Goal: Task Accomplishment & Management: Manage account settings

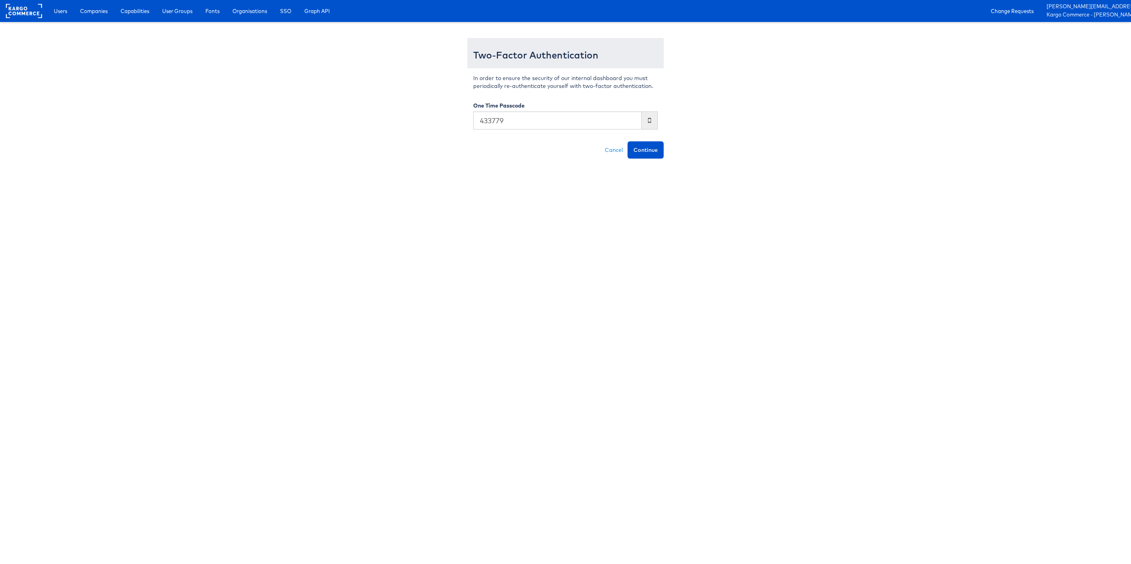
type input "433779"
click at [628, 141] on button "Continue" at bounding box center [646, 149] width 36 height 17
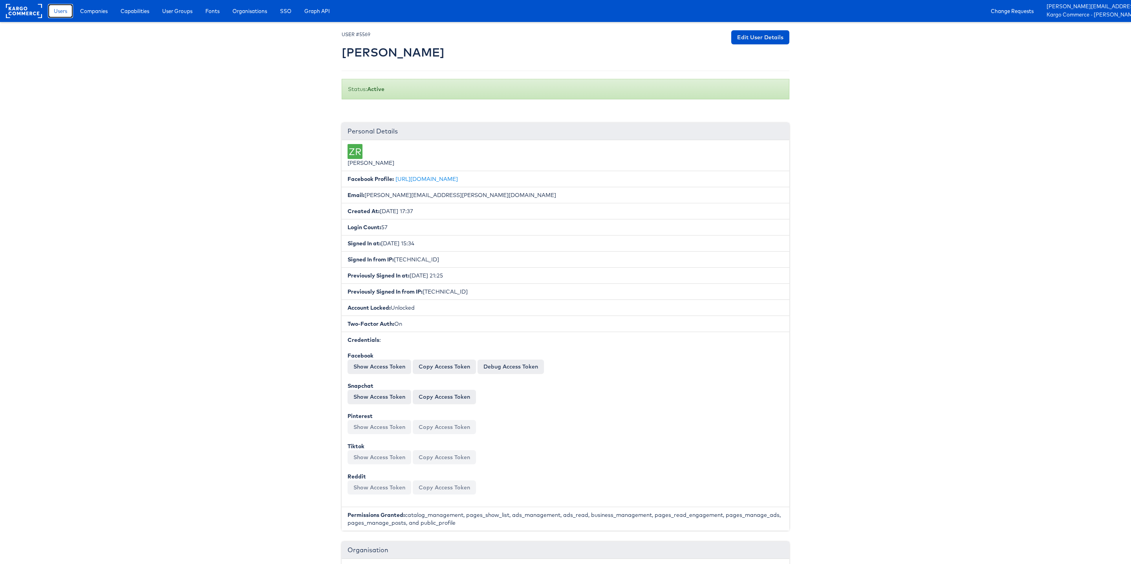
click at [65, 15] on link "Users" at bounding box center [60, 11] width 25 height 14
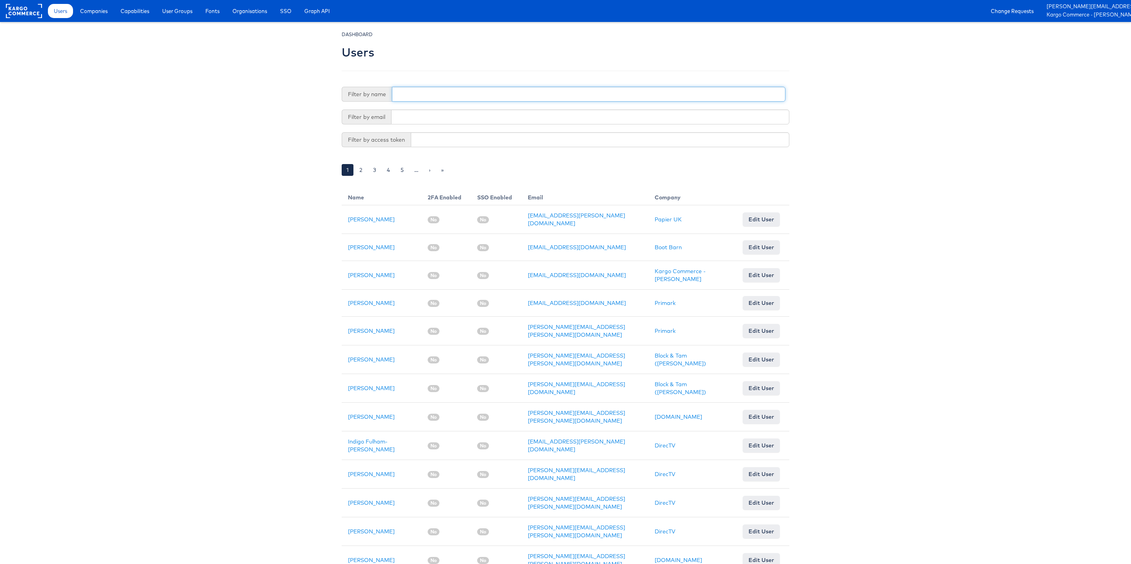
click at [418, 89] on input "text" at bounding box center [588, 94] width 393 height 15
type input "aparna"
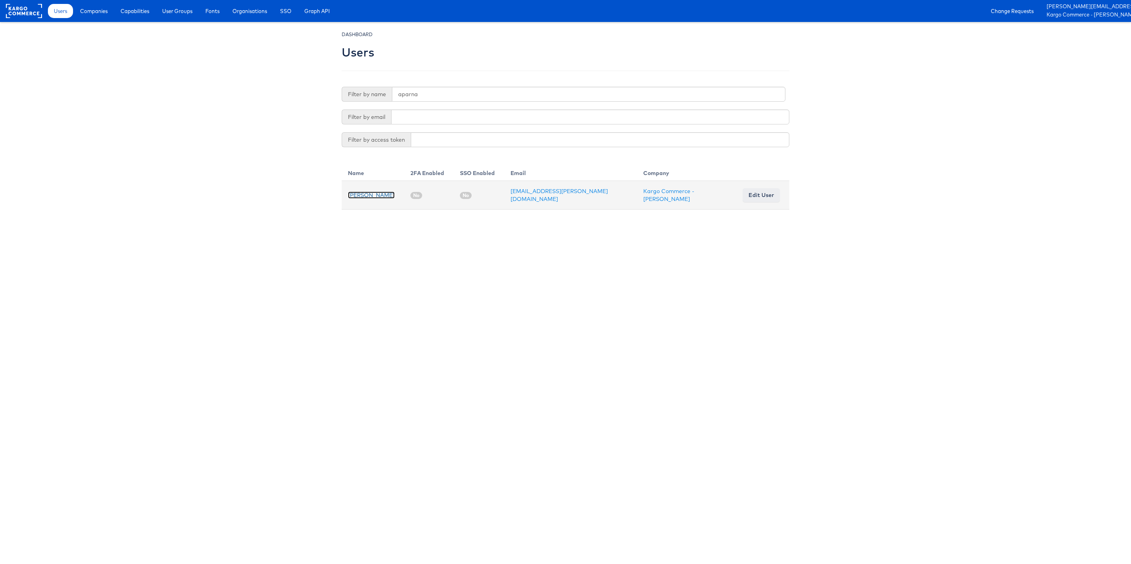
click at [377, 192] on link "Aparna Doniparthi" at bounding box center [371, 195] width 47 height 7
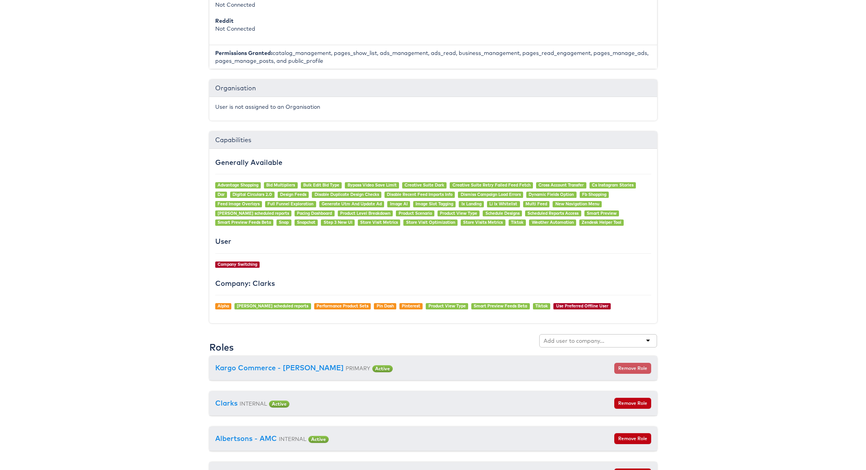
scroll to position [578, 0]
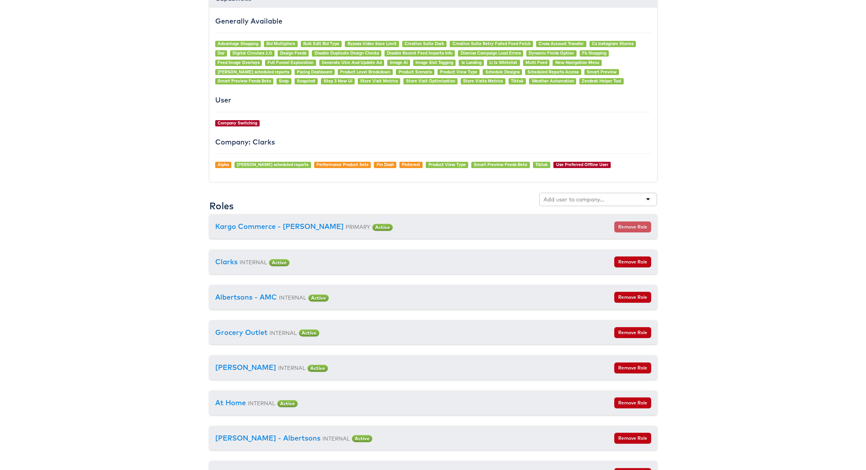
click at [580, 200] on div at bounding box center [598, 199] width 118 height 13
type input "Macy's"
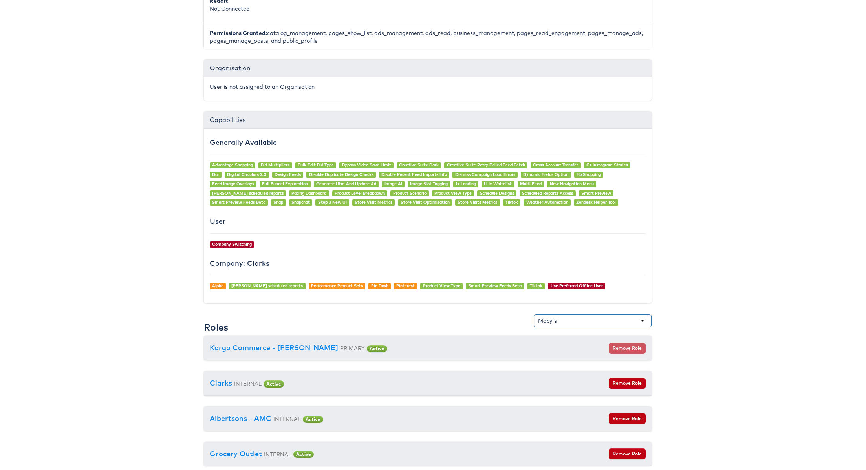
scroll to position [503, 5]
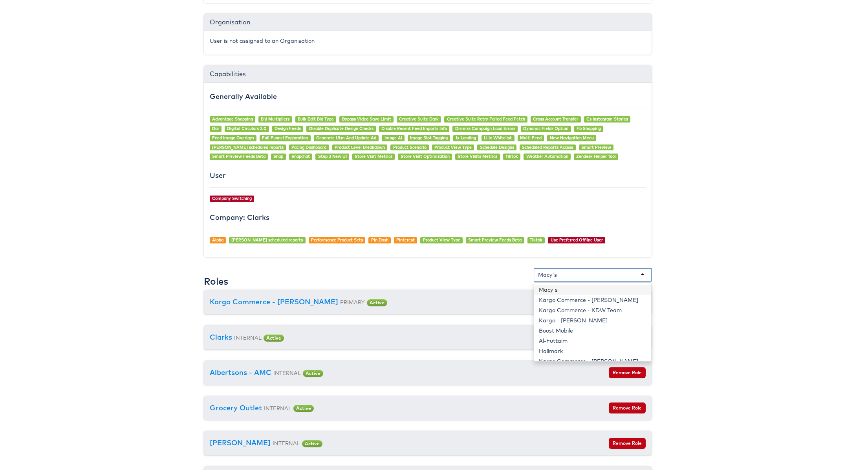
click at [551, 273] on div "Macy's" at bounding box center [547, 275] width 19 height 8
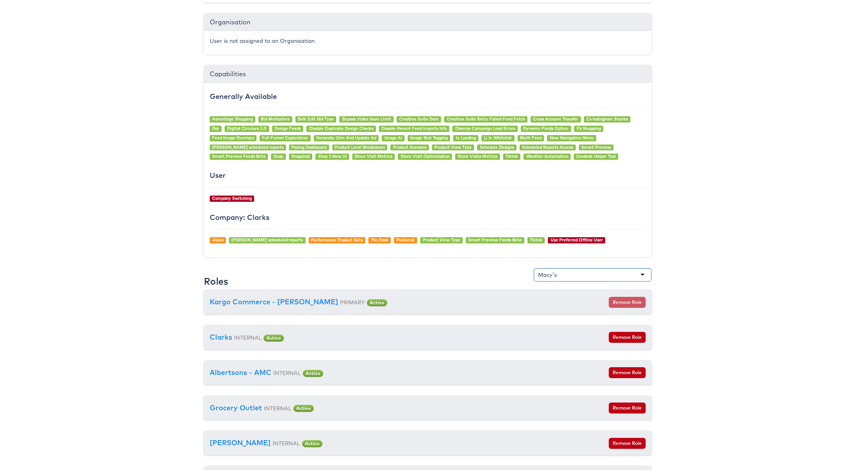
click at [551, 272] on div "Macy's" at bounding box center [547, 275] width 19 height 8
type input "American Eagle"
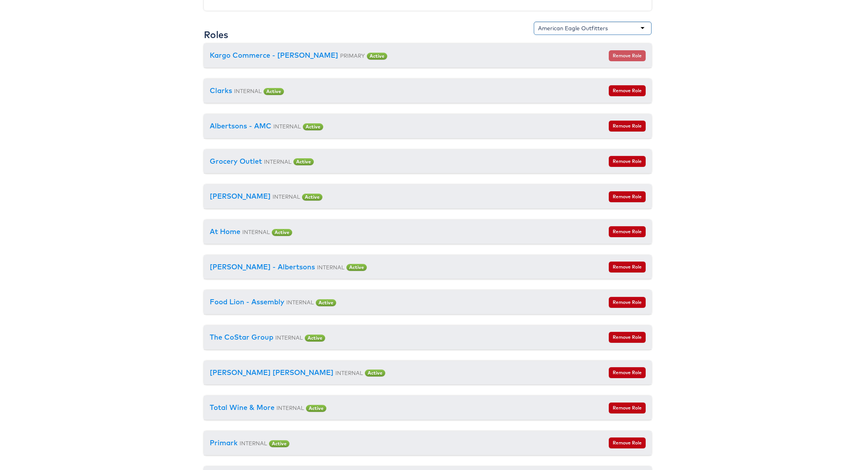
scroll to position [695, 5]
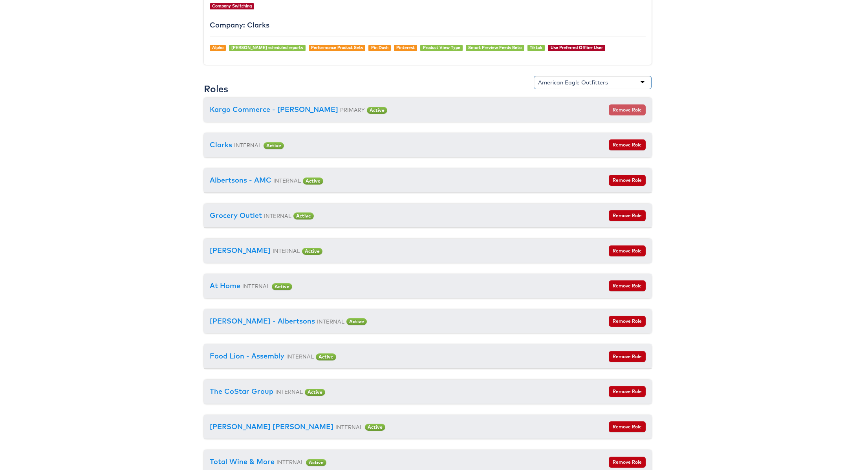
click at [571, 79] on div "American Eagle Outfitters" at bounding box center [573, 83] width 70 height 8
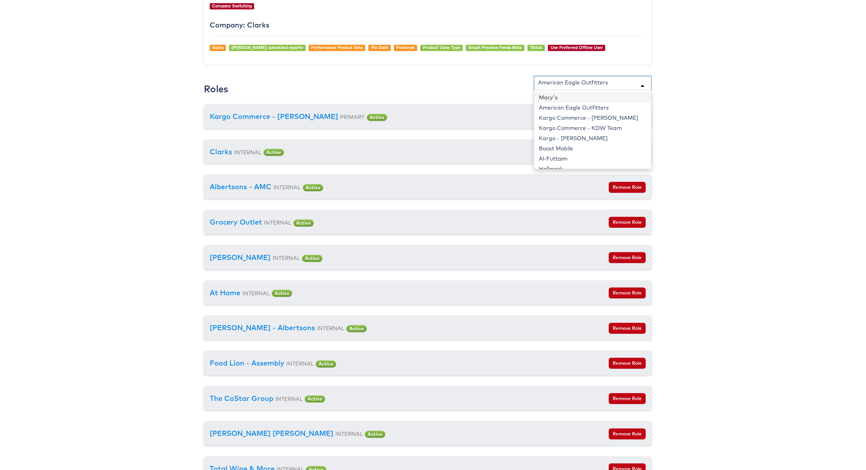
click at [595, 79] on div "American Eagle Outfitters" at bounding box center [573, 83] width 70 height 8
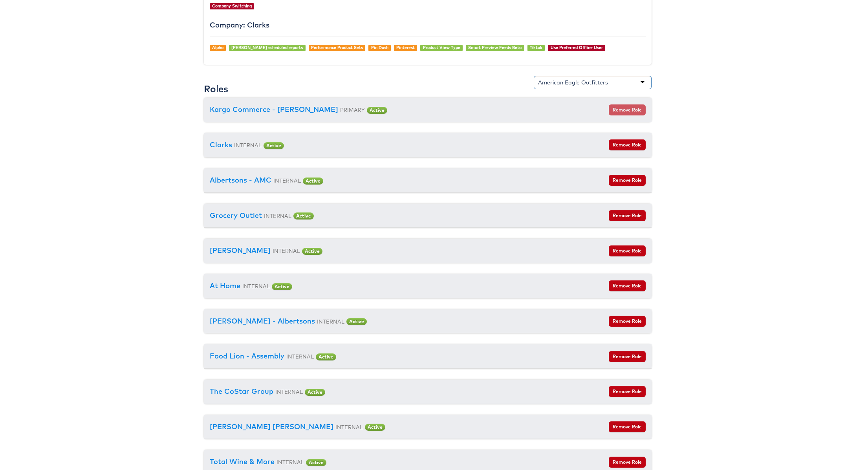
click at [595, 79] on div "American Eagle Outfitters" at bounding box center [573, 83] width 70 height 8
drag, startPoint x: 609, startPoint y: 81, endPoint x: 531, endPoint y: 81, distance: 78.5
click at [530, 81] on div "Roles American Eagle Outfitters Macy's American Eagle Outfitters Kargo Commerce…" at bounding box center [428, 87] width 448 height 22
drag, startPoint x: 531, startPoint y: 81, endPoint x: 542, endPoint y: 81, distance: 10.6
click at [531, 81] on div "Roles American Eagle Outfitters Macy's American Eagle Outfitters Kargo Commerce…" at bounding box center [428, 87] width 448 height 22
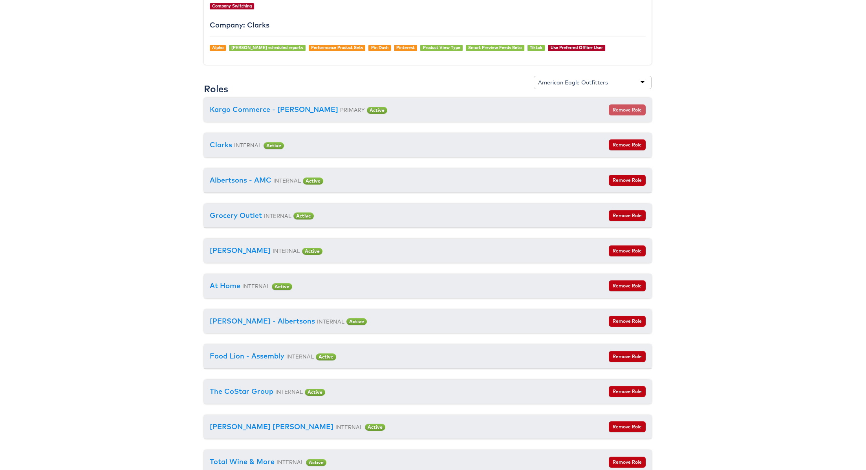
click at [478, 76] on div "Roles American Eagle Outfitters Macy's American Eagle Outfitters Kargo Commerce…" at bounding box center [428, 87] width 448 height 22
click at [639, 76] on div "American Eagle Outfitters" at bounding box center [593, 82] width 118 height 13
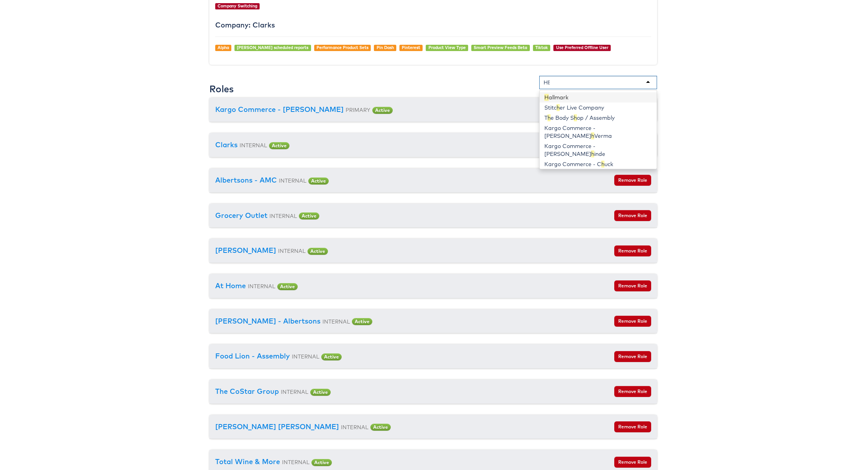
type input "HBC"
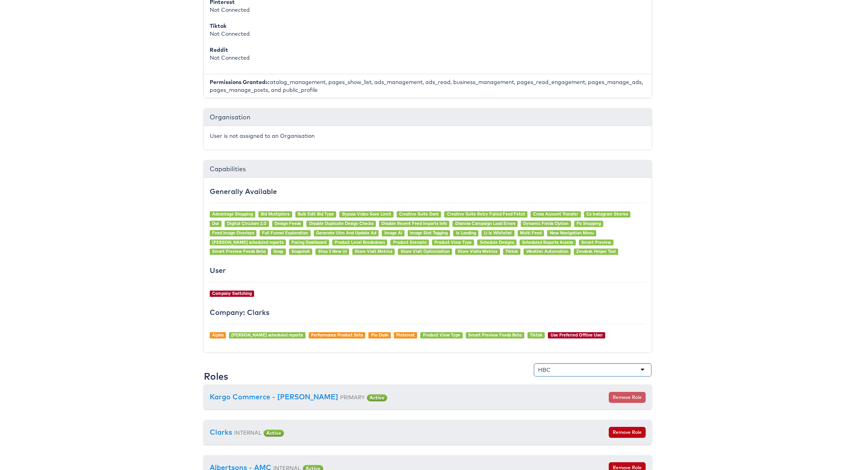
scroll to position [548, 5]
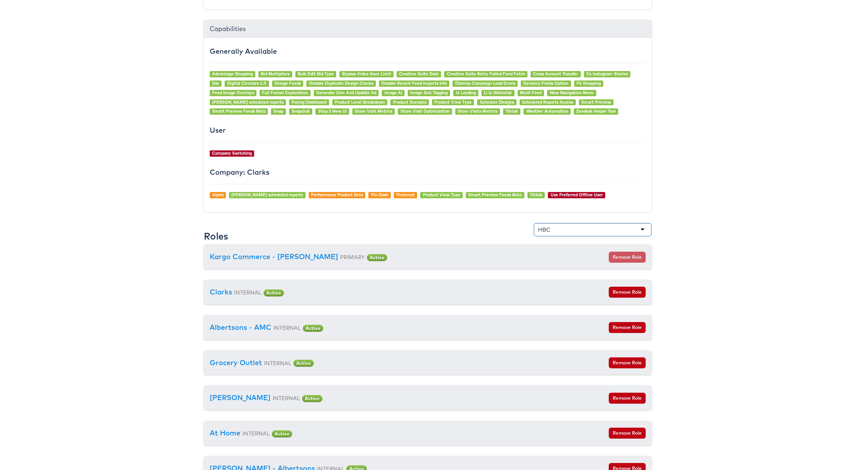
click at [561, 227] on div "HBC" at bounding box center [593, 229] width 118 height 13
type input "JD"
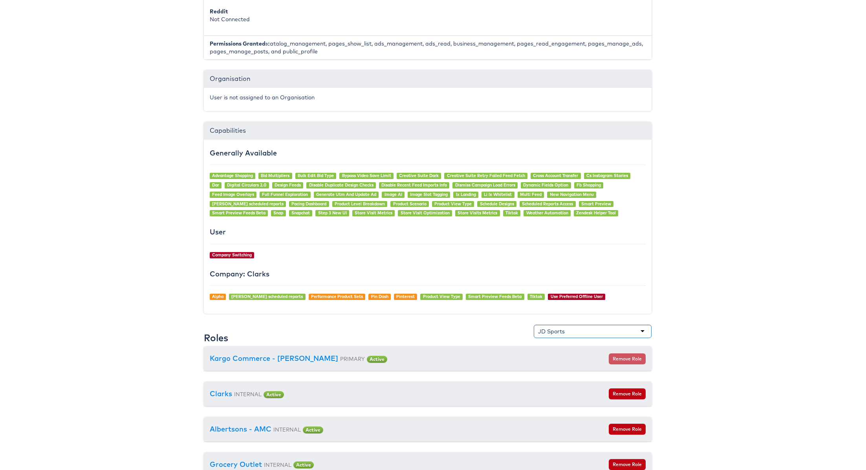
scroll to position [514, 5]
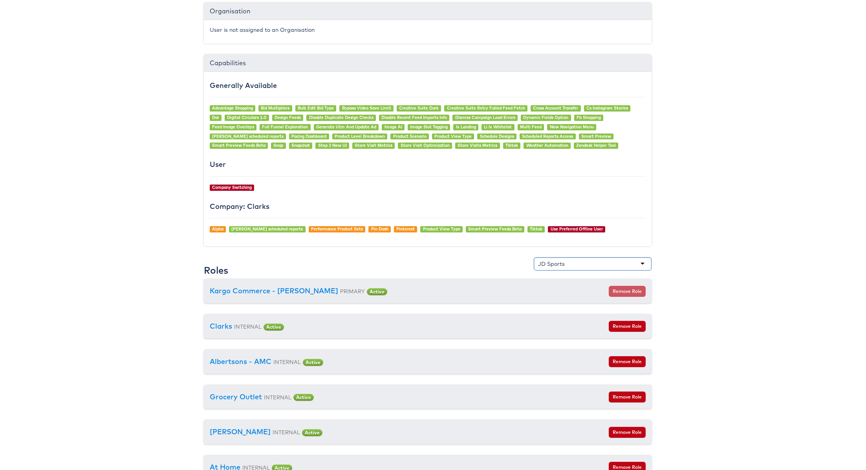
click at [561, 260] on div "JD Sports" at bounding box center [551, 264] width 27 height 8
type input "Ber"
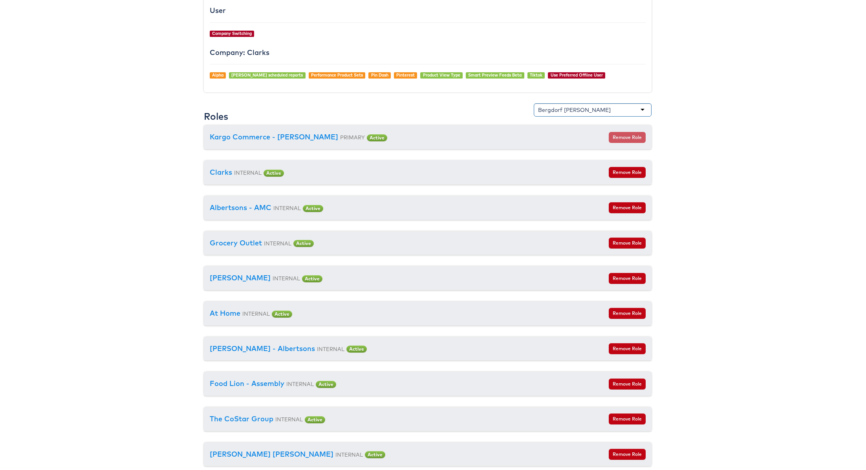
scroll to position [666, 5]
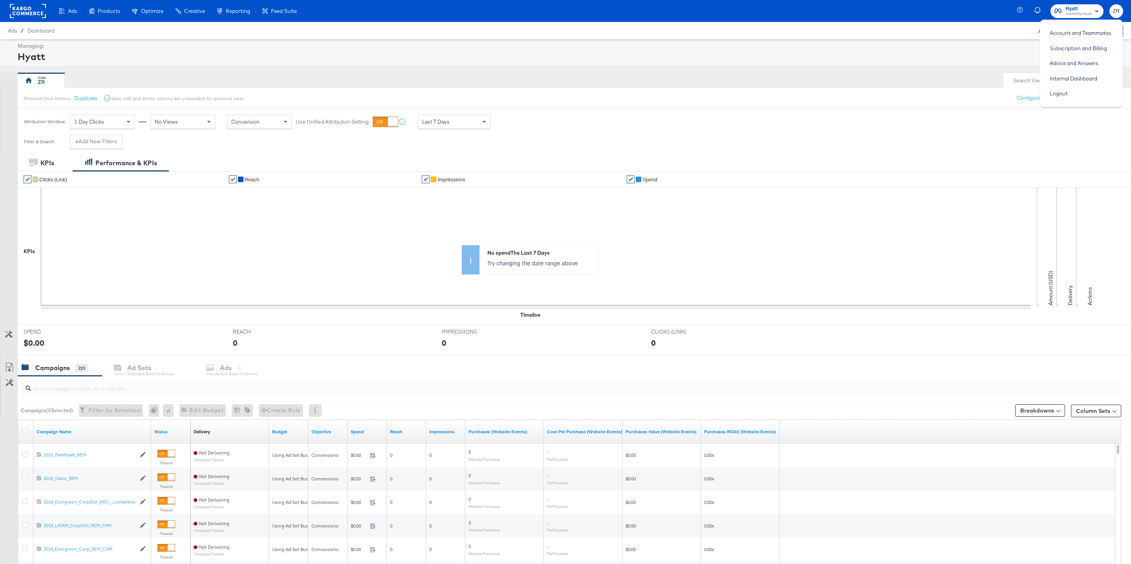
click at [610, 40] on div "Managing: Hyatt" at bounding box center [565, 52] width 1131 height 27
click at [19, 17] on rect at bounding box center [28, 11] width 36 height 14
